Goal: Transaction & Acquisition: Purchase product/service

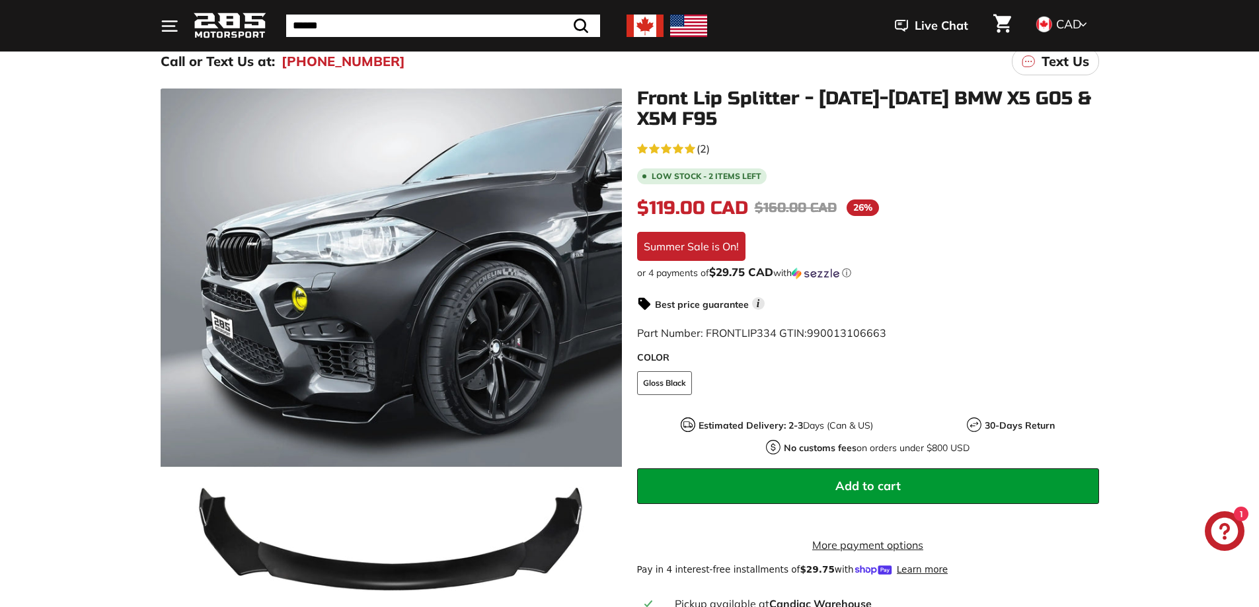
scroll to position [132, 0]
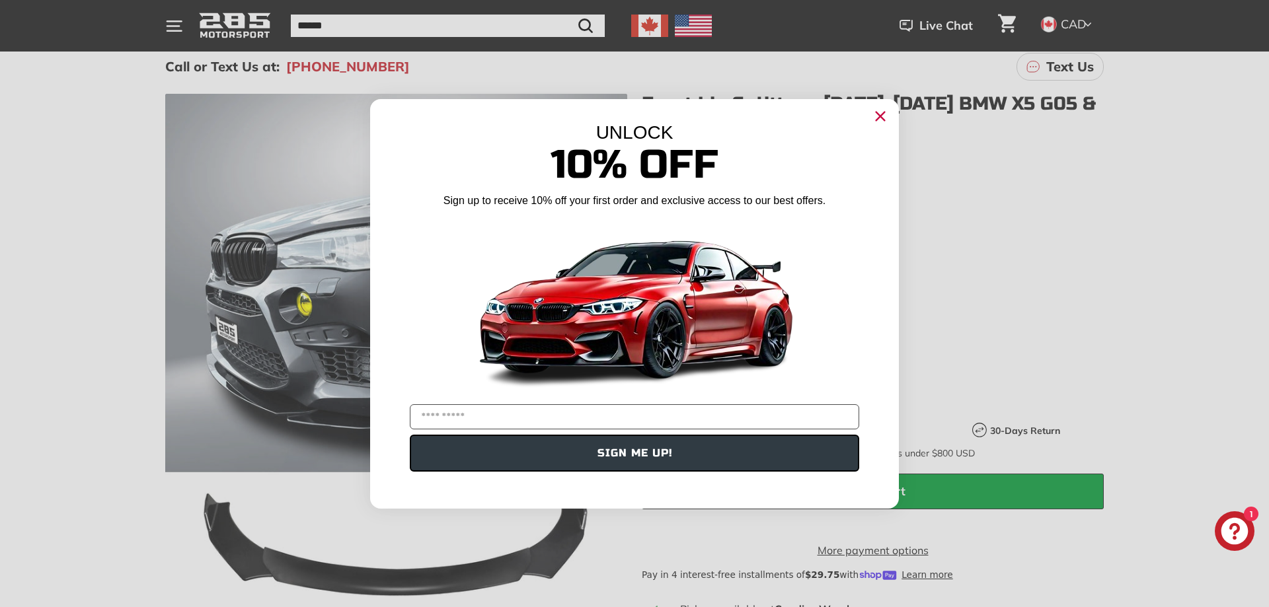
click at [877, 116] on circle "Close dialog" at bounding box center [880, 116] width 20 height 20
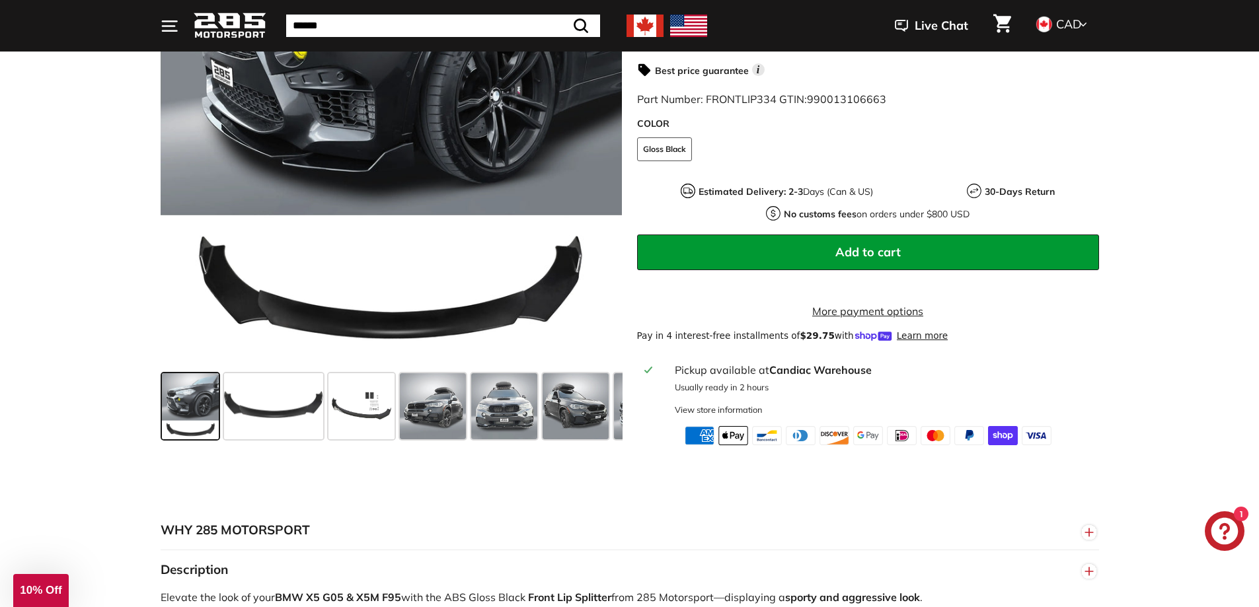
scroll to position [396, 0]
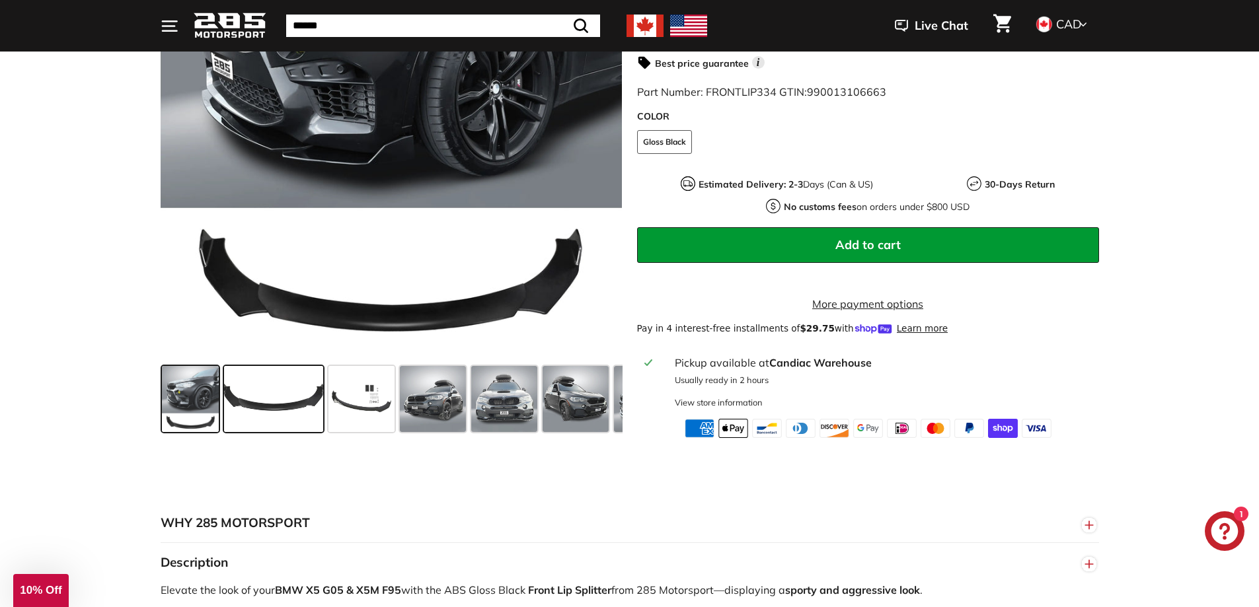
click at [291, 402] on span at bounding box center [273, 399] width 99 height 66
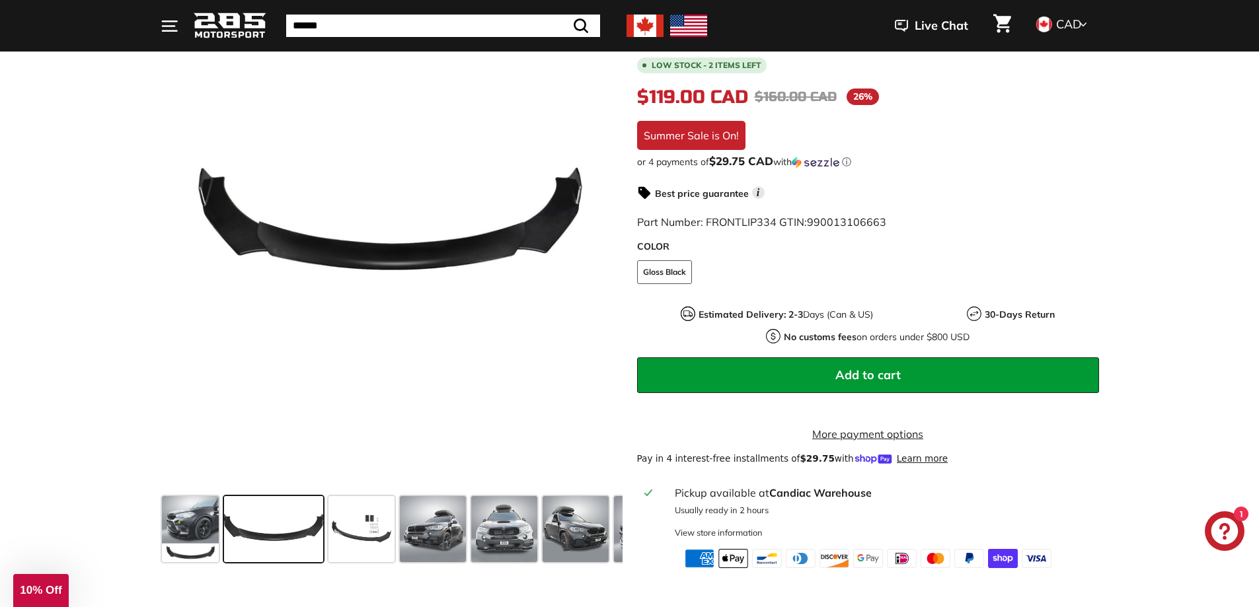
scroll to position [264, 0]
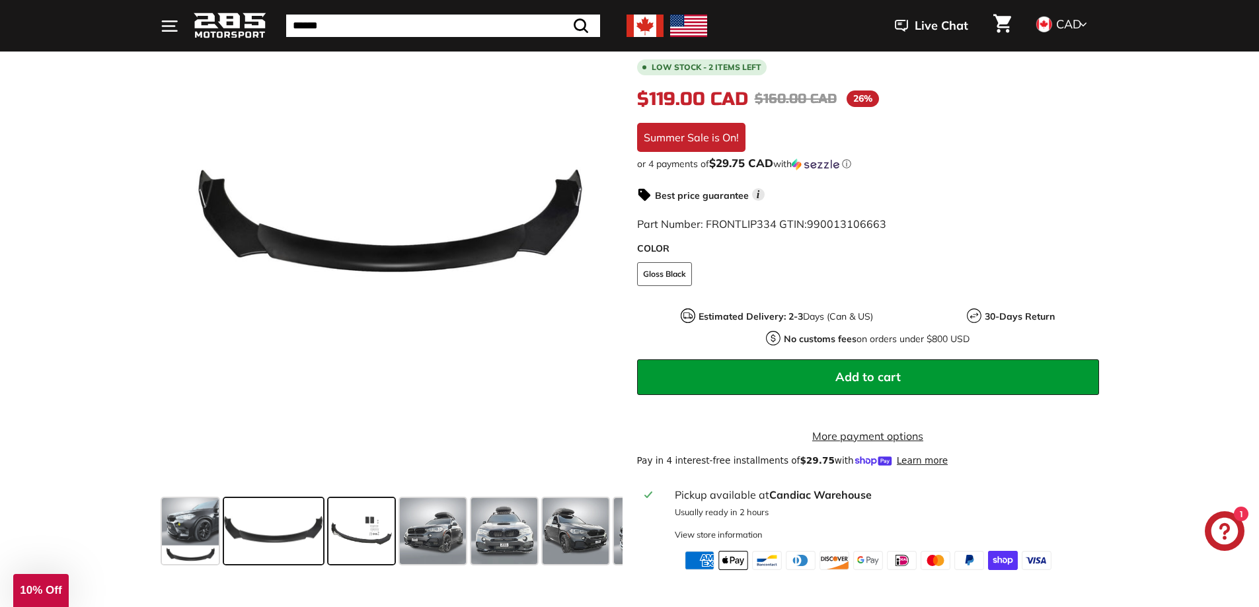
click at [380, 524] on span at bounding box center [361, 531] width 66 height 66
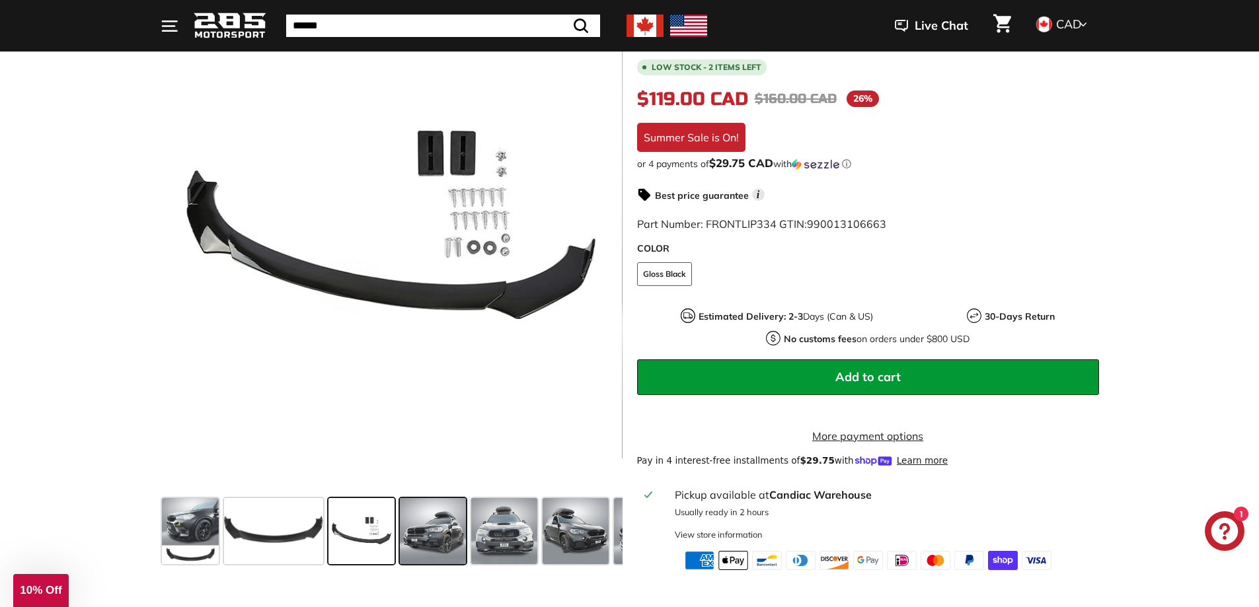
click at [447, 528] on span at bounding box center [433, 531] width 66 height 66
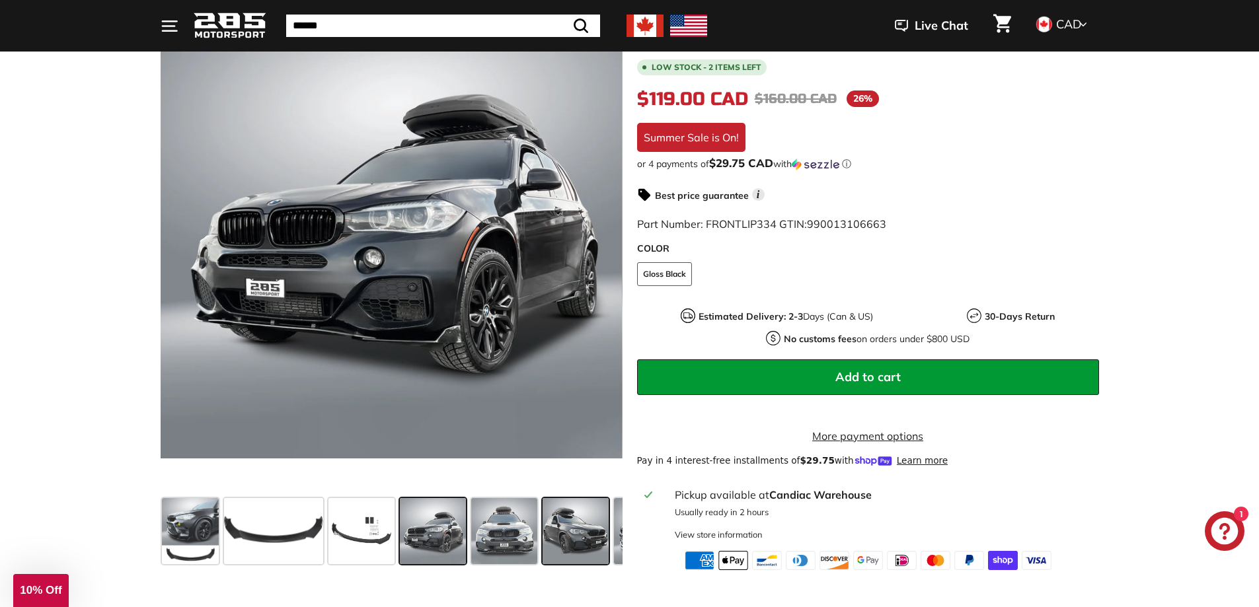
click at [566, 535] on span at bounding box center [576, 531] width 66 height 66
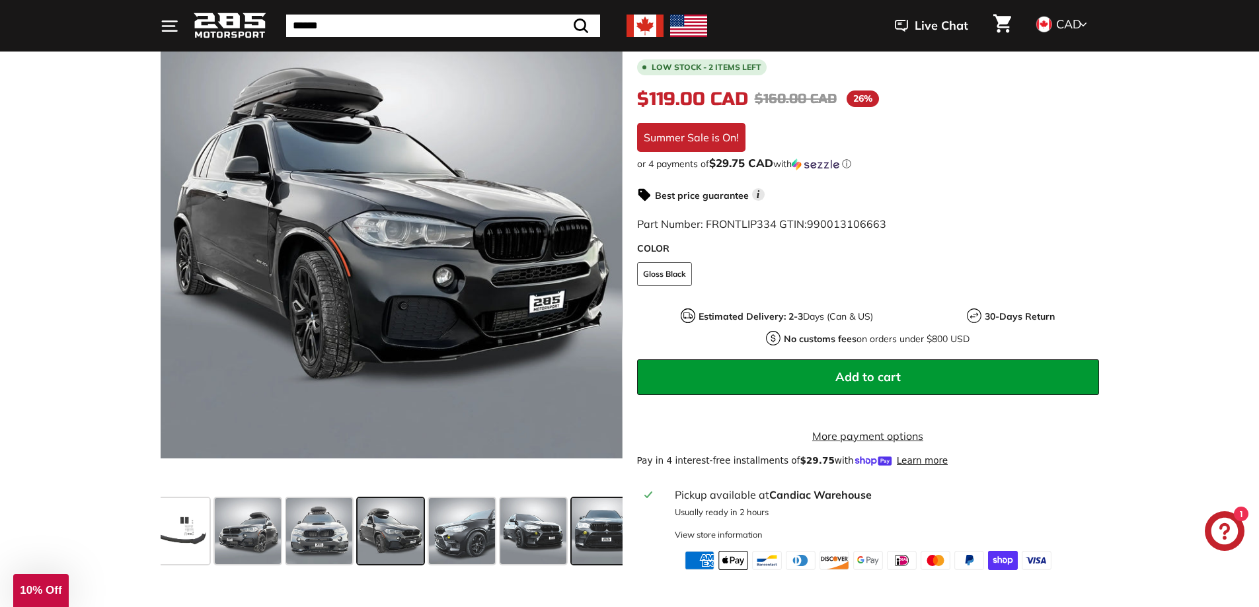
click at [615, 537] on span at bounding box center [605, 531] width 66 height 66
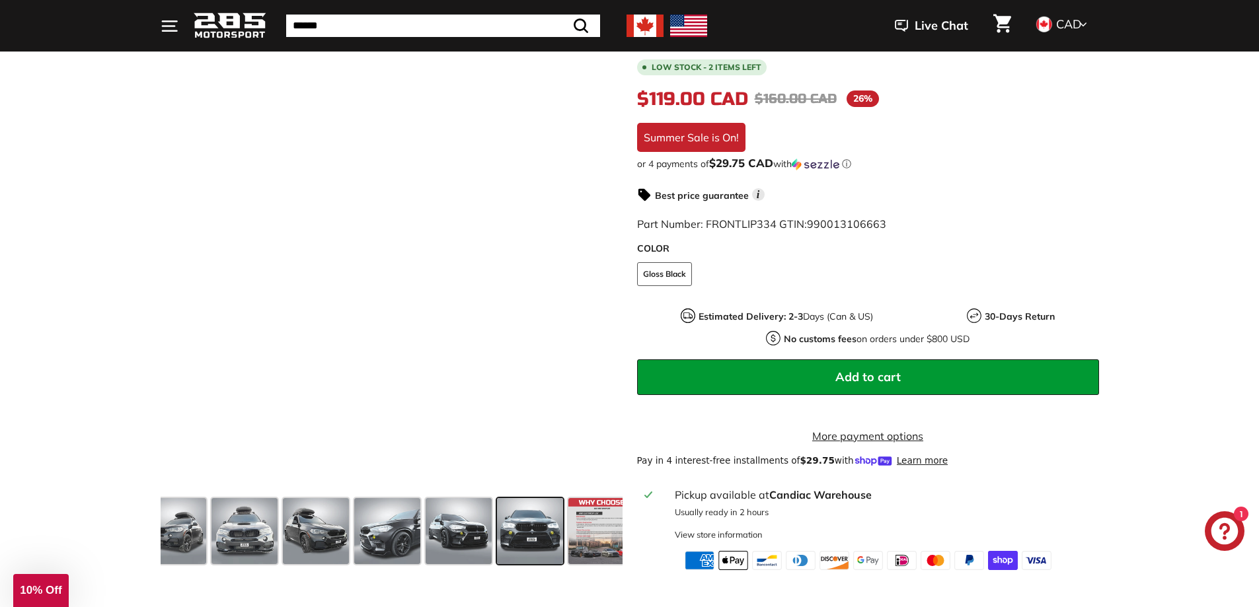
scroll to position [0, 275]
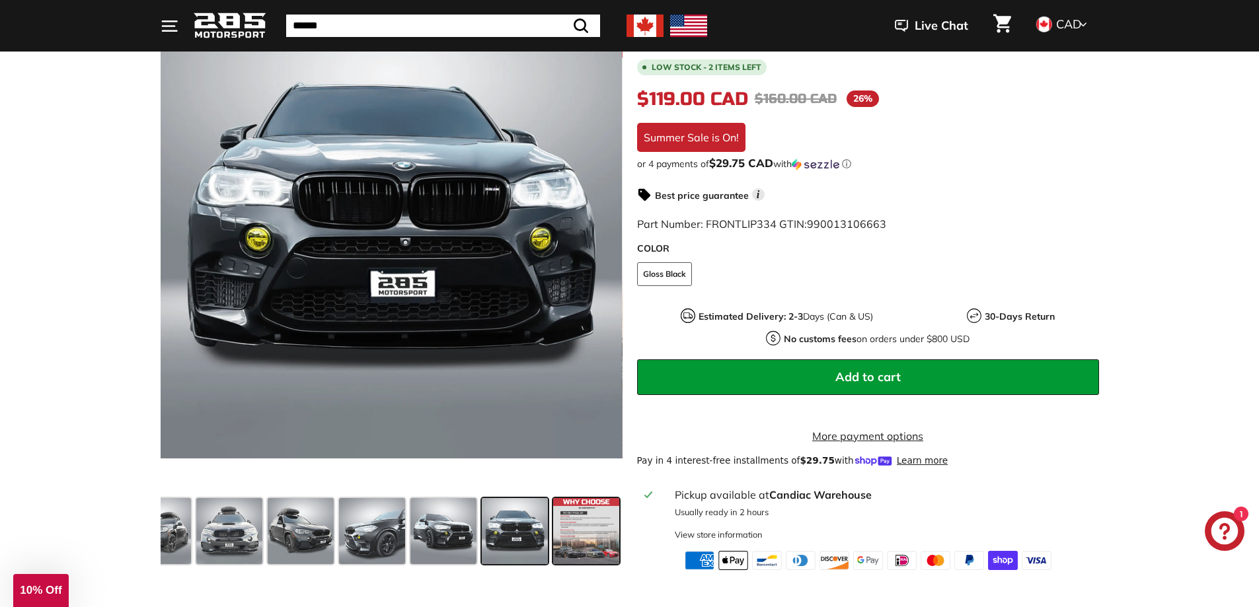
click at [612, 537] on span at bounding box center [586, 531] width 66 height 66
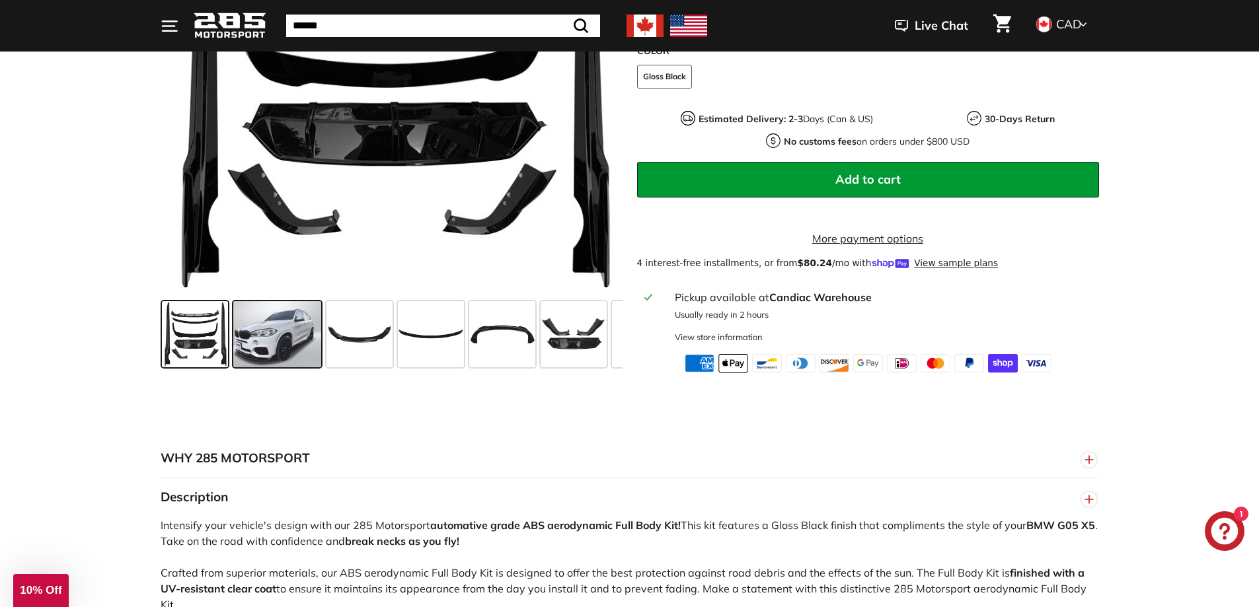
click at [290, 367] on span at bounding box center [277, 334] width 88 height 66
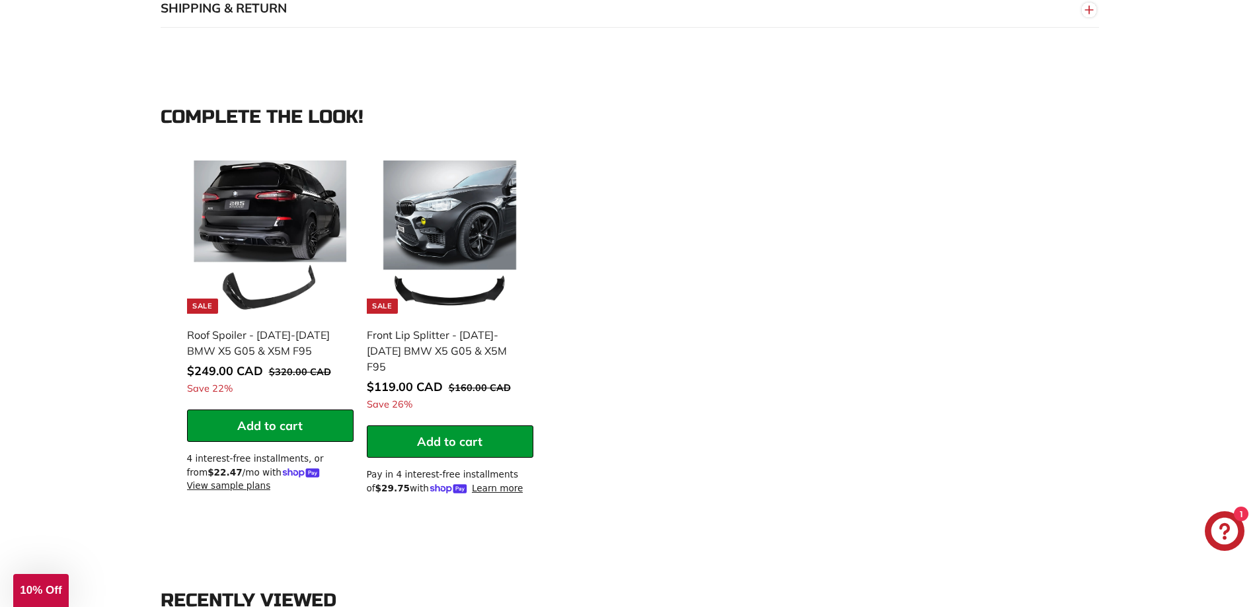
scroll to position [1189, 0]
